Goal: Task Accomplishment & Management: Manage account settings

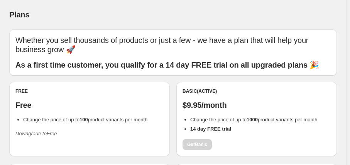
click at [46, 135] on icon "Downgrade to Free" at bounding box center [36, 133] width 42 height 6
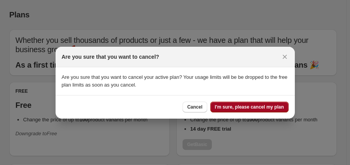
click at [248, 107] on span "I'm sure, please cancel my plan" at bounding box center [249, 107] width 69 height 6
